Goal: Task Accomplishment & Management: Manage account settings

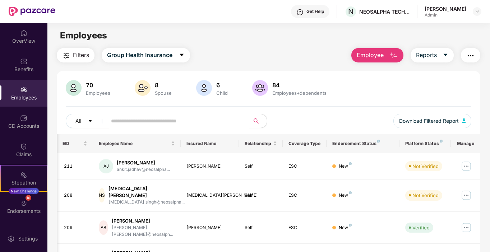
scroll to position [0, 42]
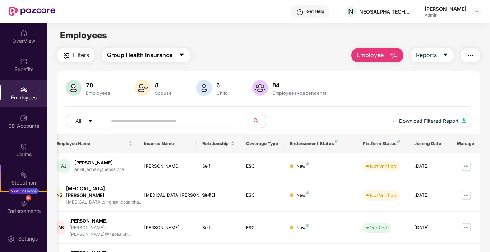
click at [172, 52] on span "Group Health Insurance" at bounding box center [139, 55] width 65 height 9
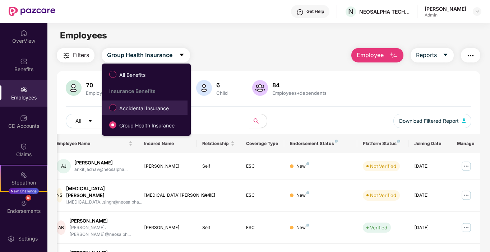
click at [167, 108] on span "Accidental Insurance" at bounding box center [143, 109] width 55 height 8
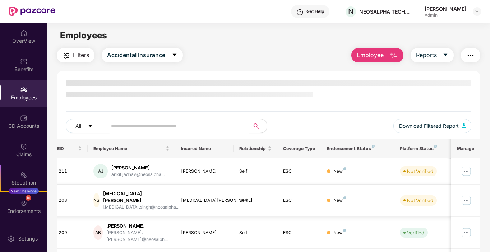
scroll to position [0, 0]
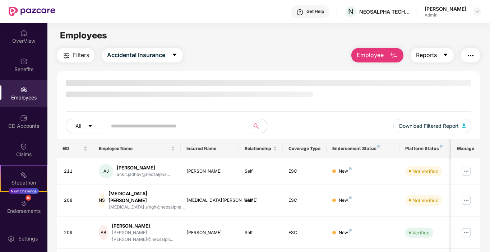
click at [432, 59] on span "Reports" at bounding box center [426, 55] width 21 height 9
click at [317, 106] on div "All Download Filtered Report" at bounding box center [269, 109] width 424 height 59
click at [179, 50] on button "Accidental Insurance" at bounding box center [142, 55] width 81 height 14
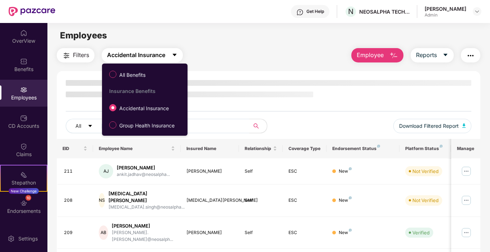
click at [179, 50] on button "Accidental Insurance" at bounding box center [142, 55] width 81 height 14
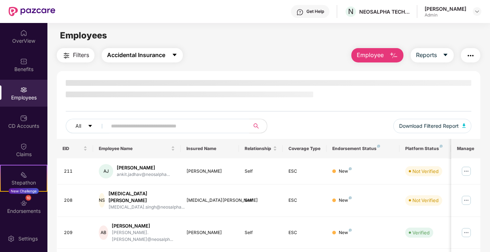
click at [149, 54] on span "Accidental Insurance" at bounding box center [136, 55] width 58 height 9
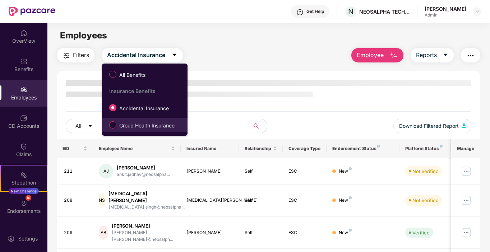
click at [152, 121] on label "Group Health Insurance" at bounding box center [143, 125] width 75 height 12
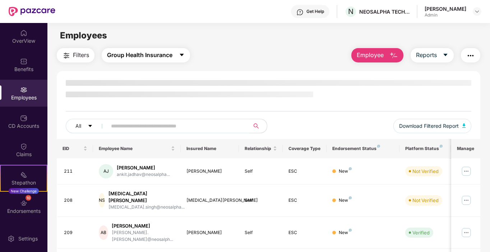
click at [155, 57] on span "Group Health Insurance" at bounding box center [139, 55] width 65 height 9
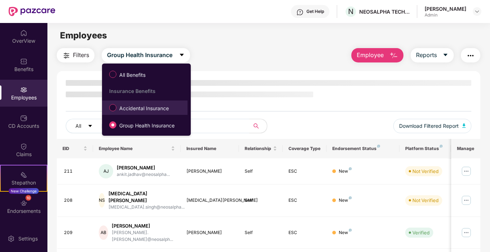
click at [149, 105] on span "Accidental Insurance" at bounding box center [143, 109] width 55 height 8
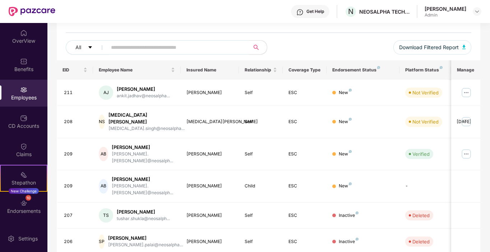
scroll to position [78, 0]
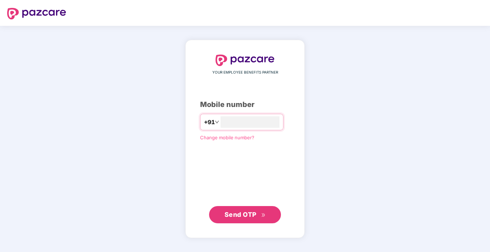
type input "**********"
click at [256, 210] on span "Send OTP" at bounding box center [245, 214] width 41 height 10
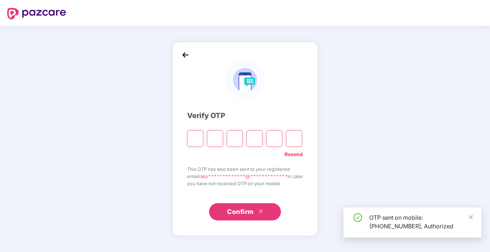
type input "*"
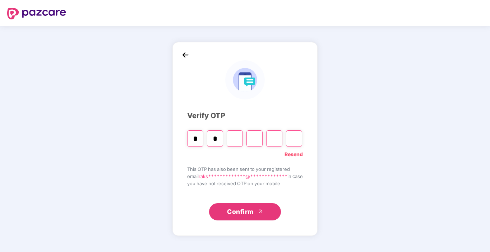
type input "*"
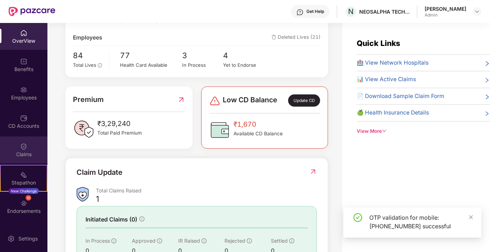
scroll to position [144, 0]
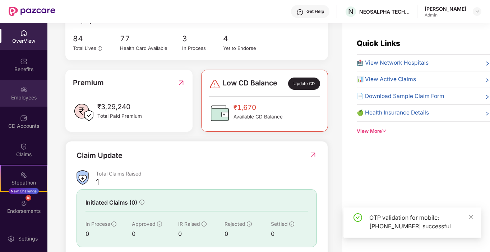
click at [20, 97] on div "Employees" at bounding box center [23, 97] width 47 height 7
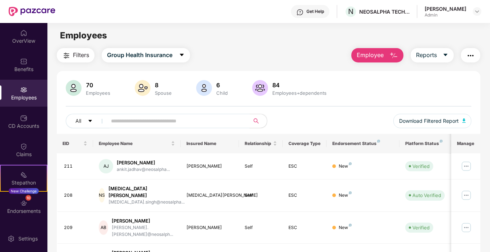
click at [180, 123] on input "text" at bounding box center [175, 121] width 129 height 11
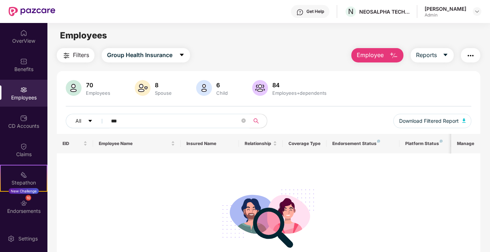
type input "***"
click at [386, 55] on button "Employee" at bounding box center [377, 55] width 52 height 14
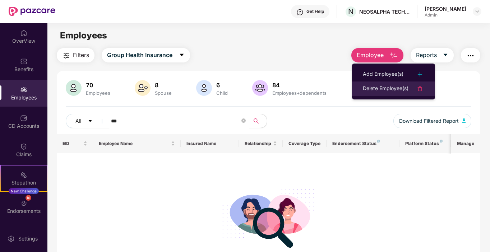
click at [389, 86] on div "Delete Employee(s)" at bounding box center [386, 88] width 46 height 9
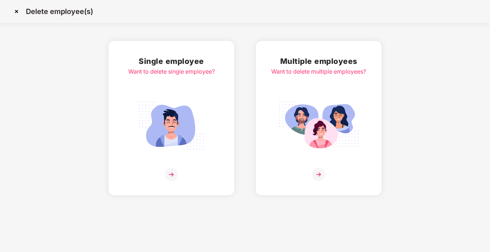
click at [171, 173] on img at bounding box center [171, 174] width 13 height 13
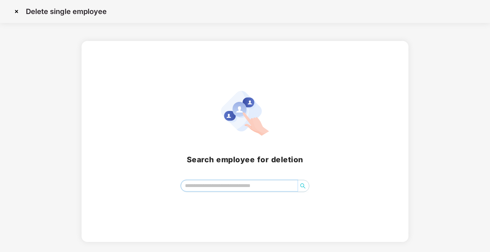
click at [219, 183] on input "search" at bounding box center [239, 185] width 117 height 11
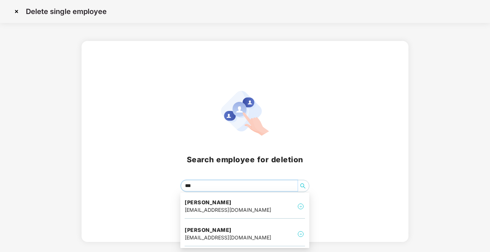
type input "****"
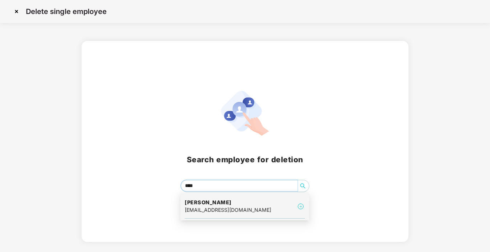
click at [234, 202] on h4 "Raju Nayak" at bounding box center [228, 202] width 87 height 7
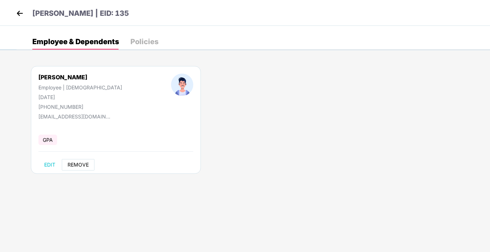
click at [71, 165] on span "REMOVE" at bounding box center [78, 165] width 21 height 6
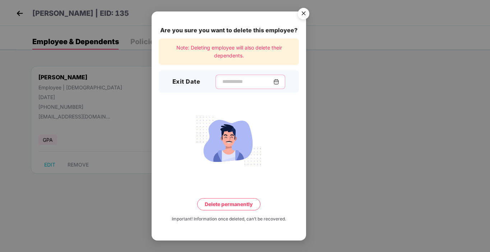
click at [224, 80] on input at bounding box center [248, 82] width 52 height 8
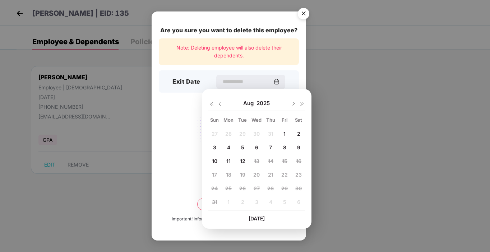
click at [283, 131] on div "1" at bounding box center [284, 134] width 11 height 11
type input "**********"
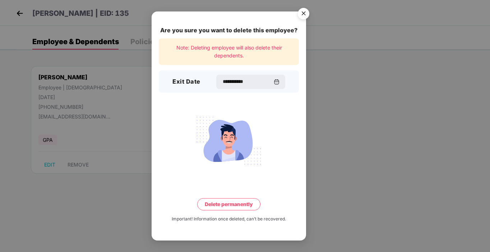
click at [237, 207] on button "Delete permanently" at bounding box center [228, 204] width 63 height 12
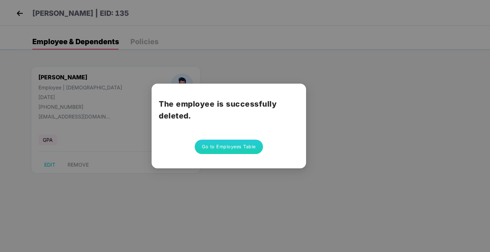
click at [349, 168] on div "The employee is successfully deleted. Go to Employees Table" at bounding box center [245, 126] width 490 height 252
click at [228, 142] on button "Go to Employees Table" at bounding box center [229, 147] width 68 height 14
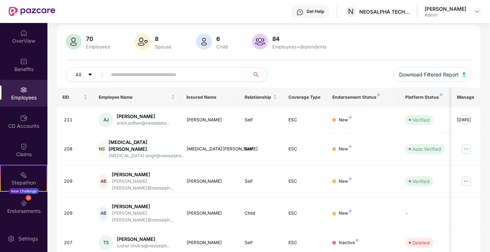
scroll to position [46, 0]
click at [153, 70] on input "text" at bounding box center [175, 75] width 129 height 11
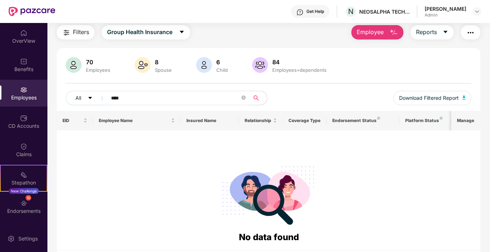
scroll to position [0, 0]
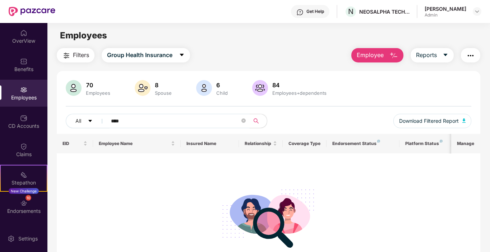
type input "****"
click at [152, 46] on main "Employees Filters Group Health Insurance Employee Reports 70 Employees 8 Spouse…" at bounding box center [268, 149] width 442 height 252
click at [26, 98] on div "Employees" at bounding box center [23, 97] width 47 height 7
click at [98, 92] on div "Employees" at bounding box center [97, 93] width 27 height 6
click at [84, 122] on button "All" at bounding box center [88, 121] width 44 height 14
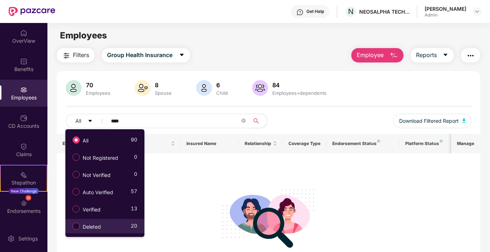
click at [96, 225] on span "Deleted" at bounding box center [92, 227] width 24 height 8
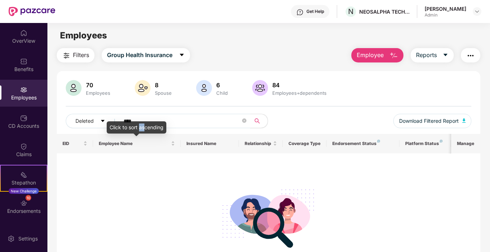
click at [140, 121] on body "Get Help N NEOSALPHA TECHNOLOGIES INDIA Rakshita Tibrewal Admin OverView Benefi…" at bounding box center [245, 126] width 490 height 252
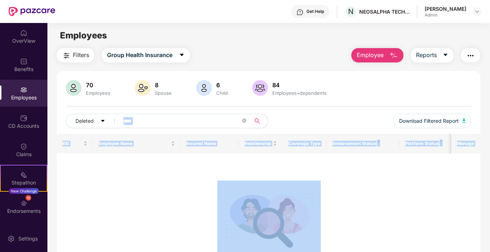
click at [244, 121] on icon "close-circle" at bounding box center [244, 121] width 4 height 4
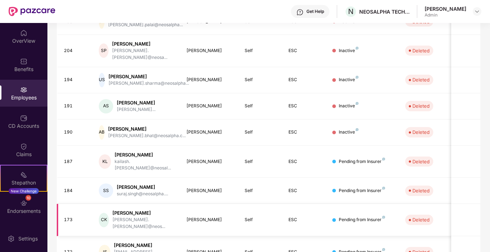
scroll to position [189, 0]
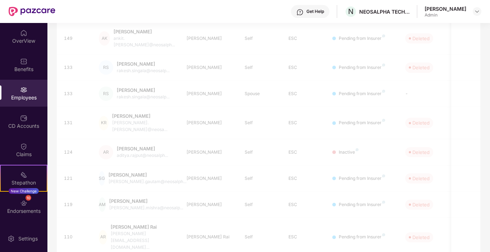
scroll to position [23, 0]
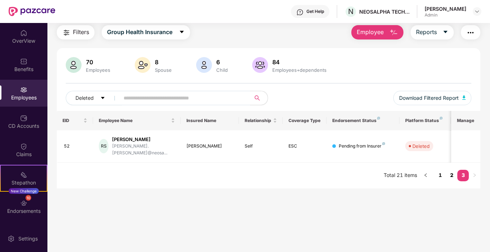
click at [454, 170] on link "2" at bounding box center [451, 175] width 11 height 11
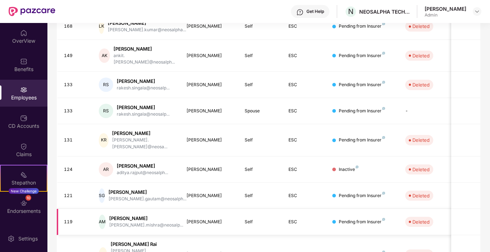
scroll to position [189, 0]
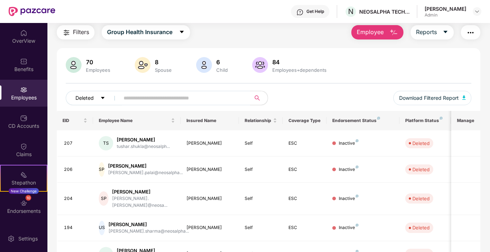
scroll to position [0, 0]
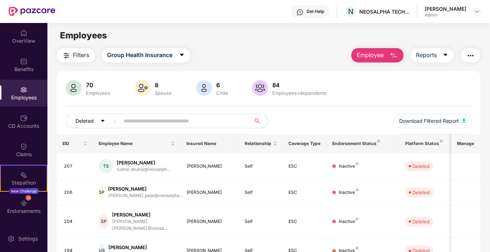
click at [83, 123] on span "Deleted" at bounding box center [84, 121] width 18 height 8
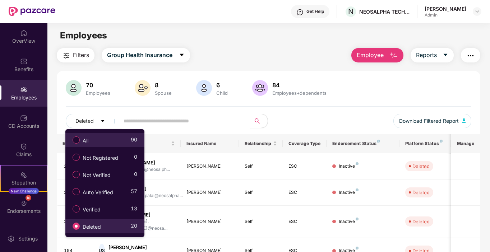
click at [86, 143] on span "All" at bounding box center [85, 141] width 11 height 8
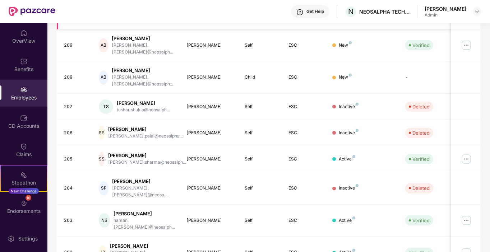
scroll to position [189, 0]
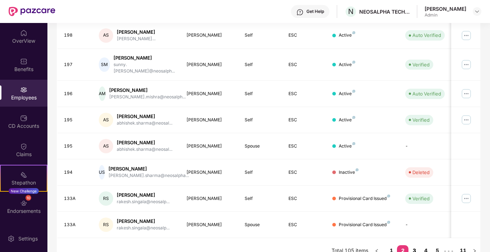
click at [415, 245] on link "3" at bounding box center [413, 250] width 11 height 11
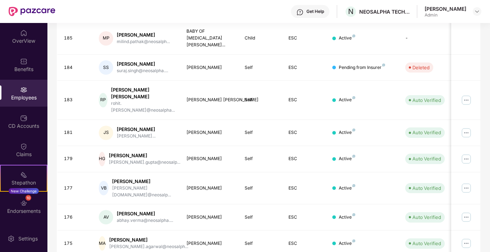
drag, startPoint x: 429, startPoint y: 236, endPoint x: 423, endPoint y: 233, distance: 6.8
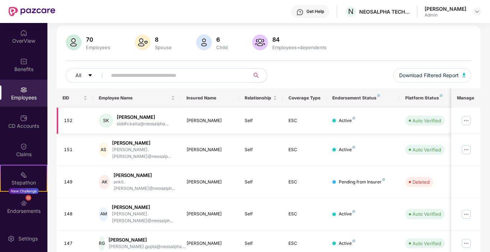
scroll to position [0, 0]
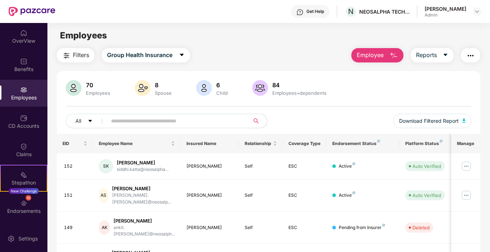
click at [171, 119] on input "text" at bounding box center [175, 121] width 129 height 11
click at [148, 52] on span "Group Health Insurance" at bounding box center [139, 55] width 65 height 9
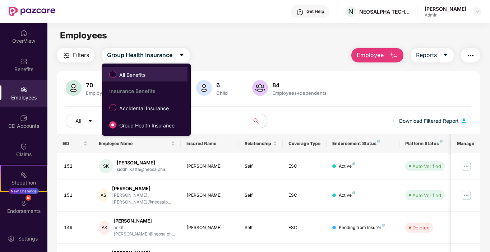
click at [133, 76] on span "All Benefits" at bounding box center [132, 75] width 32 height 8
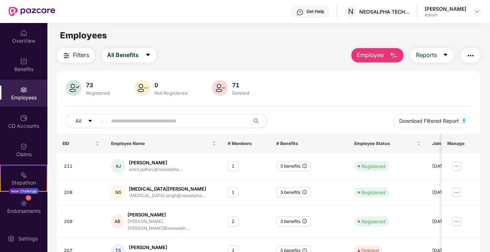
click at [168, 123] on input "text" at bounding box center [175, 121] width 129 height 11
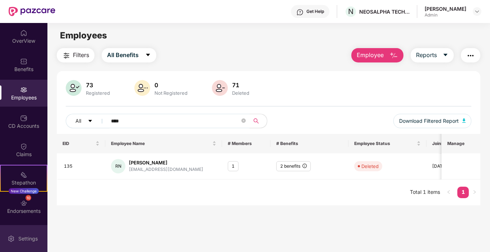
type input "****"
click at [144, 163] on div "Raju Nayak" at bounding box center [166, 162] width 74 height 7
click at [305, 167] on icon "info-circle" at bounding box center [304, 166] width 4 height 4
click at [335, 207] on main "Employees Filters All Benefits Employee Reports 73 Registered 0 Not Registered …" at bounding box center [268, 149] width 442 height 252
click at [233, 166] on div "1" at bounding box center [233, 166] width 11 height 10
